Goal: Information Seeking & Learning: Learn about a topic

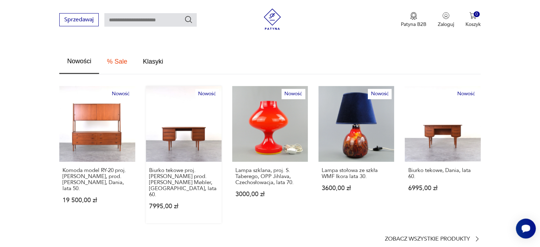
click at [200, 118] on link "Nowość Biurko tekowe proj. [PERSON_NAME] prod. [PERSON_NAME] Møbler, [GEOGRAPHI…" at bounding box center [184, 154] width 76 height 137
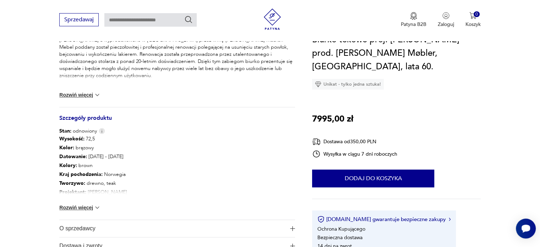
scroll to position [391, 0]
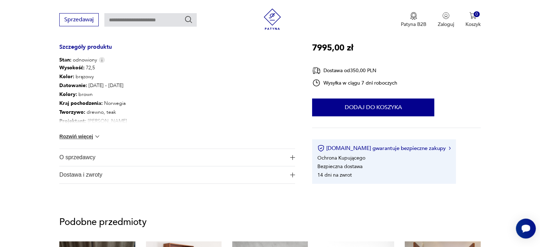
click at [290, 155] on img "button" at bounding box center [292, 157] width 5 height 5
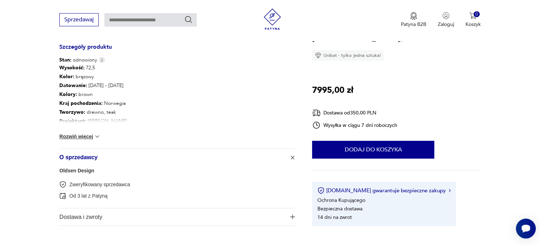
click at [81, 169] on link "Oldsen Design" at bounding box center [76, 171] width 35 height 6
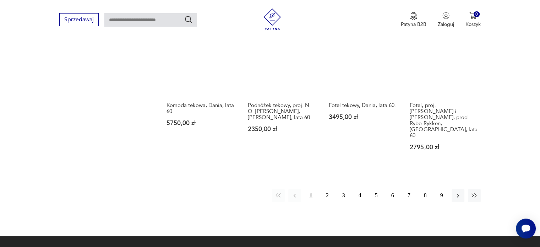
scroll to position [697, 0]
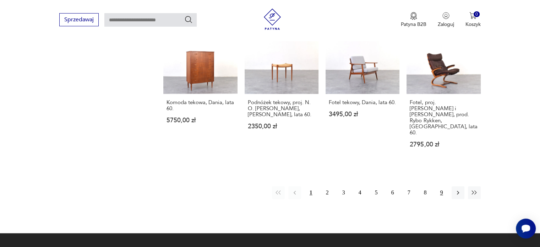
click at [442, 186] on button "9" at bounding box center [441, 192] width 13 height 13
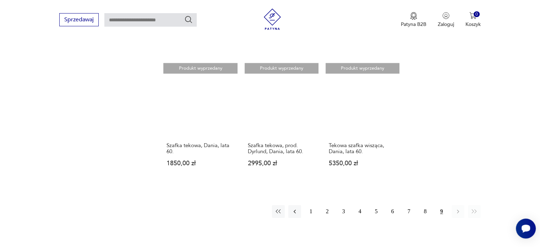
scroll to position [501, 0]
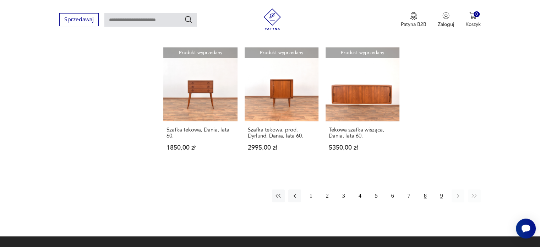
click at [425, 189] on button "8" at bounding box center [425, 195] width 13 height 13
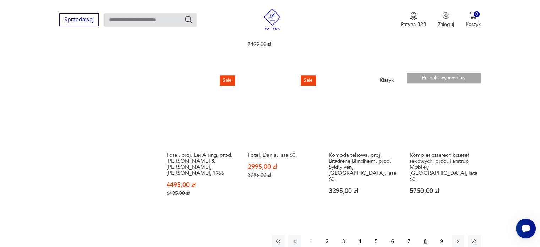
scroll to position [643, 0]
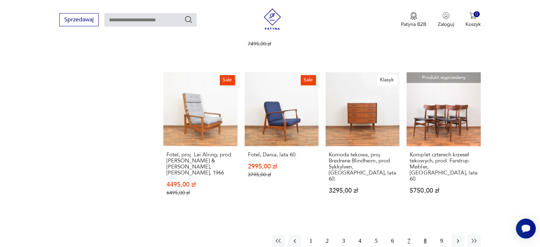
click at [410, 234] on button "7" at bounding box center [409, 240] width 13 height 13
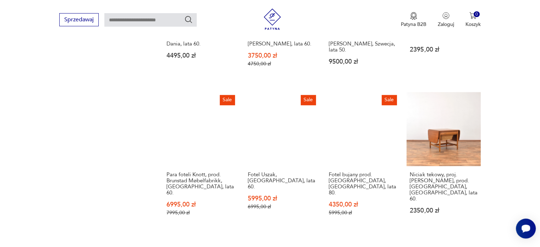
scroll to position [714, 0]
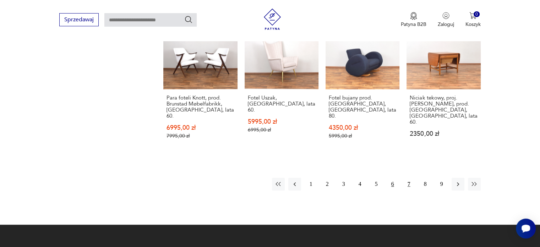
click at [393, 178] on button "6" at bounding box center [392, 184] width 13 height 13
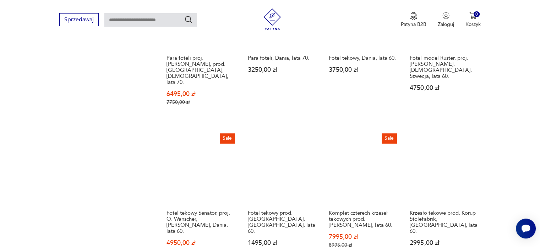
scroll to position [679, 0]
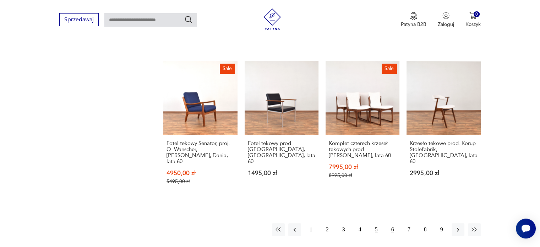
click at [378, 223] on button "5" at bounding box center [376, 229] width 13 height 13
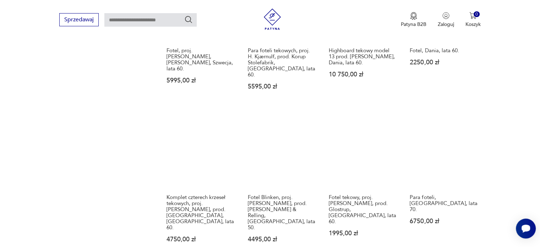
scroll to position [643, 0]
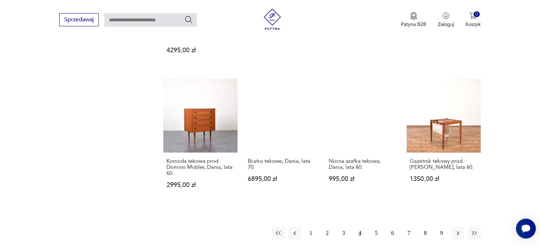
scroll to position [643, 0]
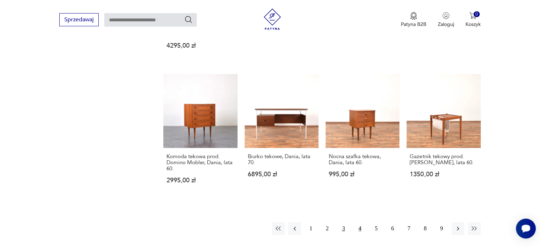
click at [344, 222] on button "3" at bounding box center [343, 228] width 13 height 13
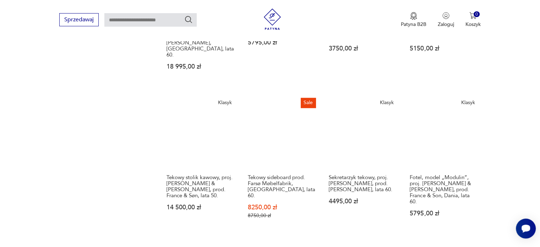
scroll to position [679, 0]
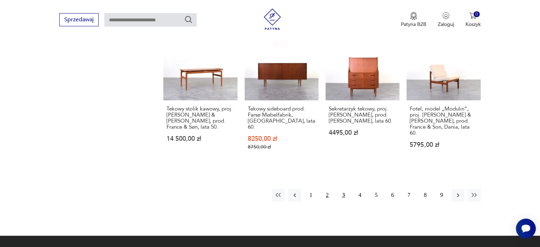
click at [328, 189] on button "2" at bounding box center [327, 195] width 13 height 13
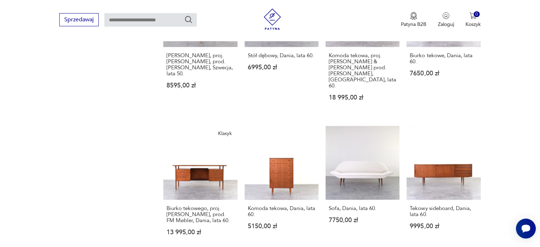
scroll to position [608, 0]
